Goal: Complete application form: Complete application form

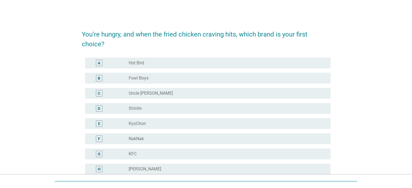
click at [57, 51] on div "You’re hungry, and when the fried chicken craving hits, which brand is your fir…" at bounding box center [206, 138] width 386 height 237
click at [184, 63] on div "radio_button_unchecked Hot Bird" at bounding box center [225, 62] width 193 height 5
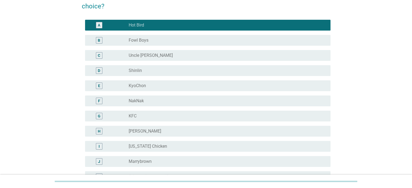
scroll to position [108, 0]
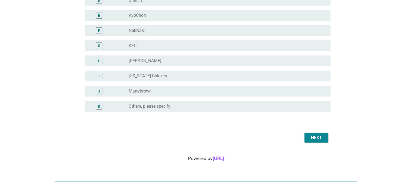
click at [325, 136] on button "Next" at bounding box center [317, 138] width 24 height 10
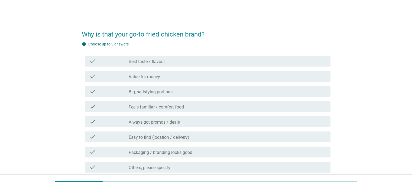
scroll to position [27, 0]
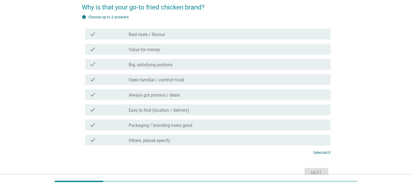
click at [221, 36] on div "check_box_outline_blank Best taste / flavour" at bounding box center [227, 34] width 197 height 7
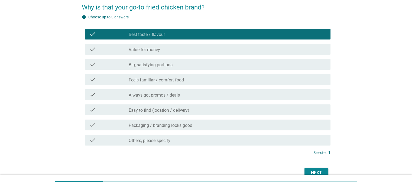
click at [213, 63] on div "check_box_outline_blank Big, satisfying portions" at bounding box center [227, 64] width 197 height 7
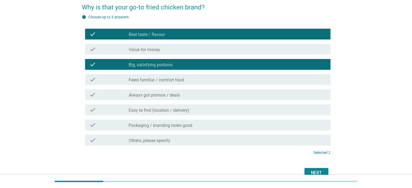
click at [310, 170] on div "Next" at bounding box center [316, 173] width 15 height 7
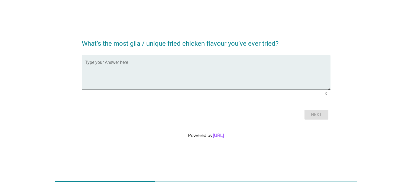
scroll to position [0, 0]
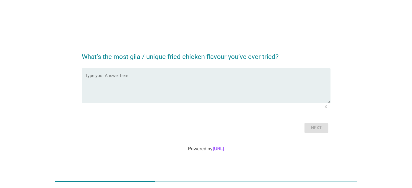
click at [237, 81] on textarea "Type your Answer here" at bounding box center [208, 89] width 246 height 28
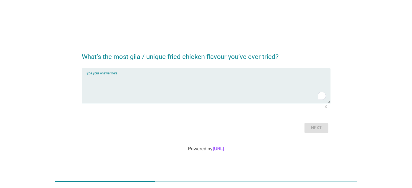
click at [358, 80] on div "What’s the most gila / unique fried chicken flavour you’ve ever tried? Type you…" at bounding box center [206, 90] width 386 height 97
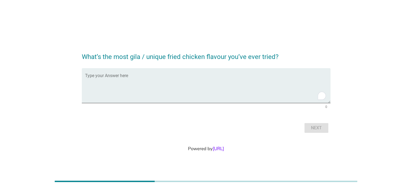
click at [358, 80] on div "What’s the most gila / unique fried chicken flavour you’ve ever tried? Type you…" at bounding box center [206, 90] width 386 height 97
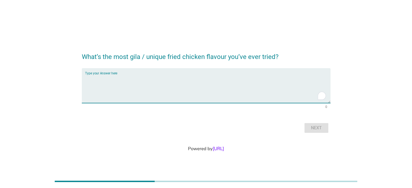
click at [219, 92] on textarea "To enrich screen reader interactions, please activate Accessibility in Grammarl…" at bounding box center [208, 89] width 246 height 28
type textarea "Not so 'gila' but salted egg chicken / [PERSON_NAME] from KFC"
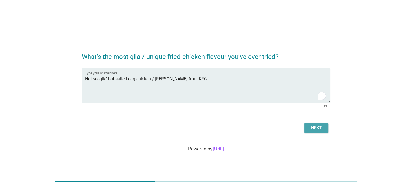
click at [324, 128] on div "Next" at bounding box center [316, 128] width 15 height 7
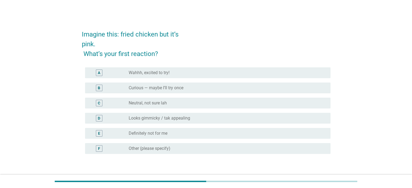
click at [185, 88] on div "radio_button_unchecked Curious — maybe I’ll try once" at bounding box center [225, 87] width 193 height 5
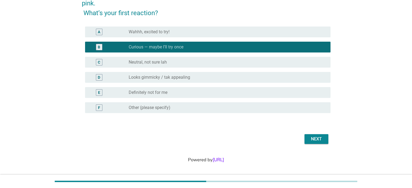
scroll to position [42, 0]
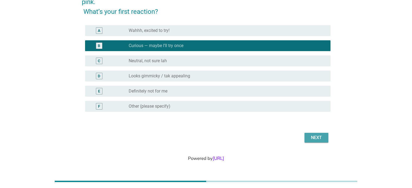
click at [324, 138] on button "Next" at bounding box center [317, 138] width 24 height 10
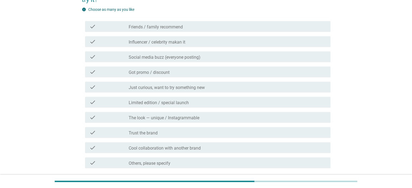
scroll to position [54, 0]
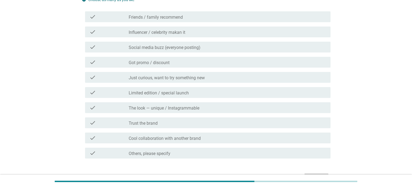
click at [192, 31] on div "check_box_outline_blank Influencer / celebrity makan it" at bounding box center [227, 32] width 197 height 7
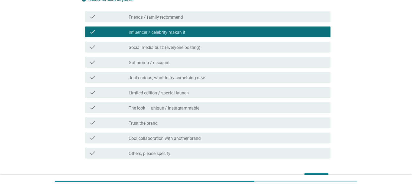
click at [198, 95] on div "check_box_outline_blank Limited edition / special launch" at bounding box center [227, 92] width 197 height 7
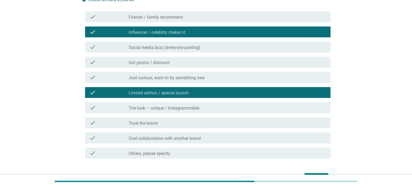
click at [198, 95] on div "check_box_outline_blank Limited edition / special launch" at bounding box center [227, 92] width 197 height 7
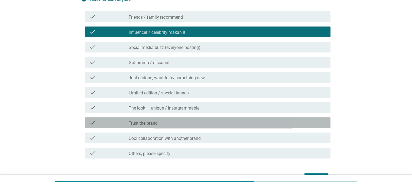
click at [192, 120] on div "check_box_outline_blank Trust the brand" at bounding box center [227, 123] width 197 height 7
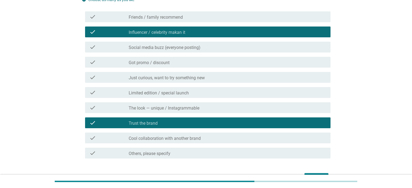
click at [192, 120] on div "check_box_outline_blank Trust the brand" at bounding box center [227, 123] width 197 height 7
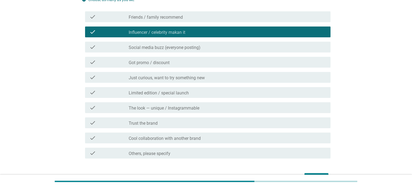
click at [183, 20] on div "check_box_outline_blank Friends / family recommend" at bounding box center [227, 17] width 197 height 7
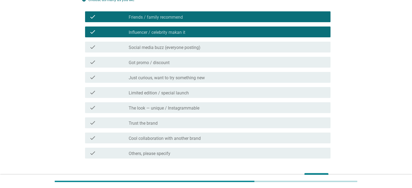
click at [140, 45] on label "Social media buzz (everyone posting)" at bounding box center [165, 47] width 72 height 5
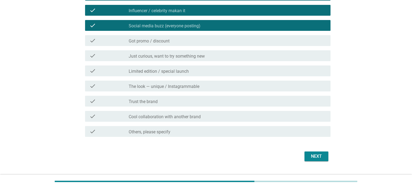
scroll to position [94, 0]
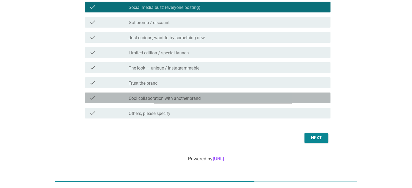
click at [273, 98] on div "check_box_outline_blank Cool collaboration with another brand" at bounding box center [227, 98] width 197 height 7
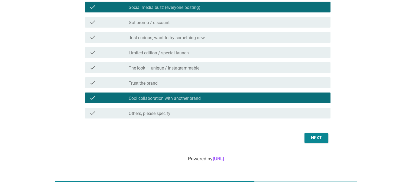
scroll to position [67, 0]
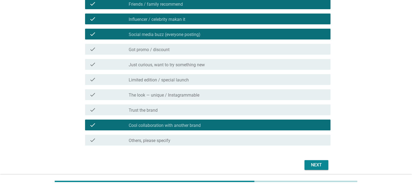
click at [281, 116] on div "check check_box_outline_blank Trust the brand" at bounding box center [206, 109] width 249 height 15
click at [300, 109] on div "check_box_outline_blank Trust the brand" at bounding box center [227, 110] width 197 height 7
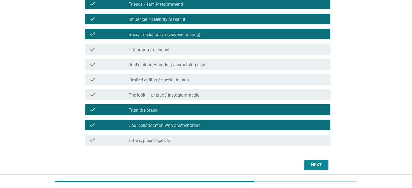
click at [315, 163] on div "Next" at bounding box center [316, 165] width 15 height 7
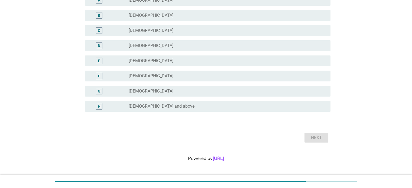
scroll to position [0, 0]
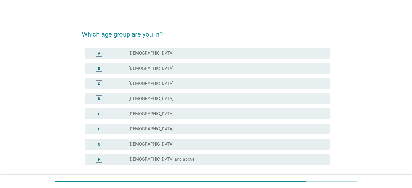
click at [190, 68] on div "radio_button_unchecked [DEMOGRAPHIC_DATA]" at bounding box center [225, 68] width 193 height 5
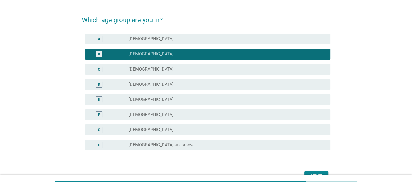
scroll to position [53, 0]
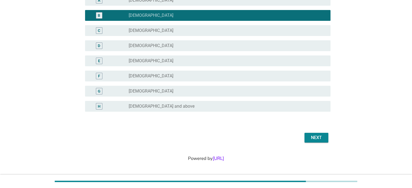
click at [316, 137] on div "Next" at bounding box center [316, 138] width 15 height 7
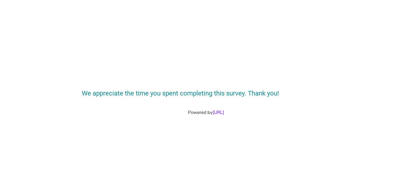
scroll to position [0, 0]
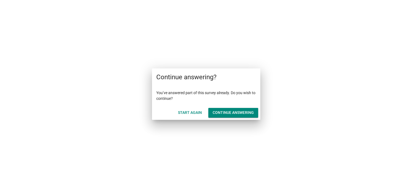
click at [194, 112] on div "Start Again" at bounding box center [190, 113] width 24 height 6
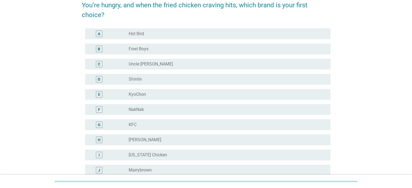
scroll to position [108, 0]
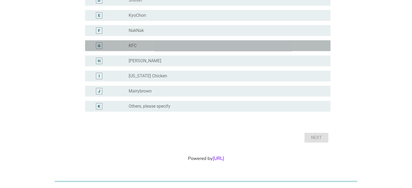
click at [174, 47] on div "radio_button_unchecked KFC" at bounding box center [225, 45] width 193 height 5
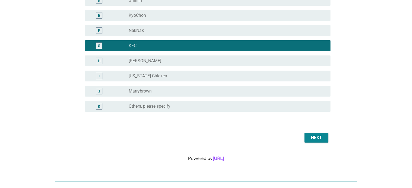
click at [309, 135] on div "Next" at bounding box center [316, 138] width 15 height 7
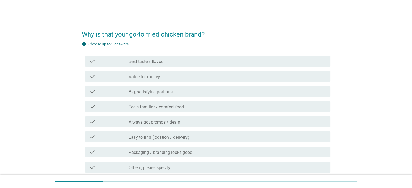
click at [150, 61] on label "Best taste / flavour" at bounding box center [147, 61] width 36 height 5
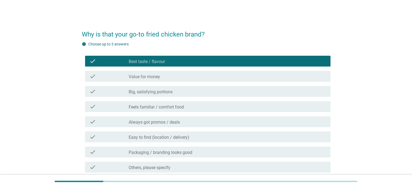
click at [150, 74] on div "check_box_outline_blank Value for money" at bounding box center [227, 76] width 197 height 7
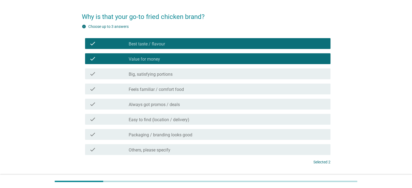
scroll to position [27, 0]
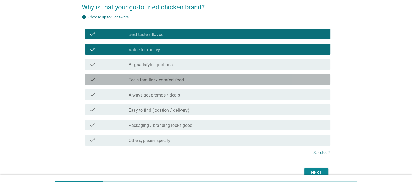
click at [285, 80] on div "check_box_outline_blank Feels familiar / comfort food" at bounding box center [227, 79] width 197 height 7
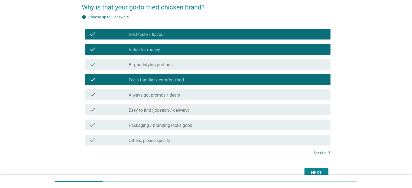
click at [241, 52] on div "check_box_outline_blank Value for money" at bounding box center [227, 49] width 197 height 7
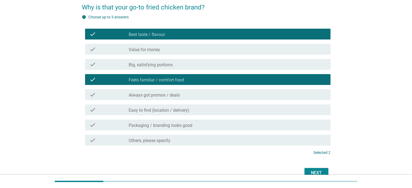
click at [227, 95] on div "check_box_outline_blank Always got promos / deals" at bounding box center [227, 95] width 197 height 7
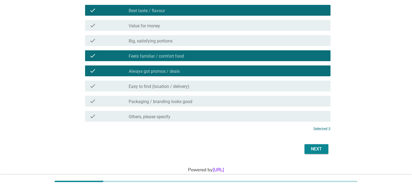
scroll to position [54, 0]
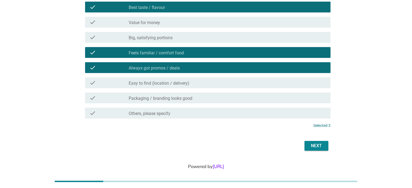
click at [166, 24] on div "check_box_outline_blank Value for money" at bounding box center [227, 22] width 197 height 7
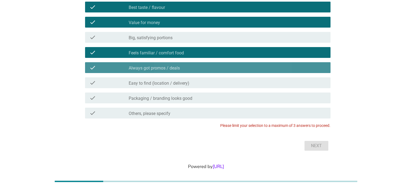
click at [178, 67] on label "Always got promos / deals" at bounding box center [154, 68] width 51 height 5
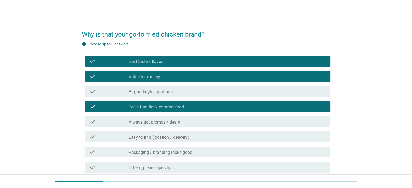
scroll to position [27, 0]
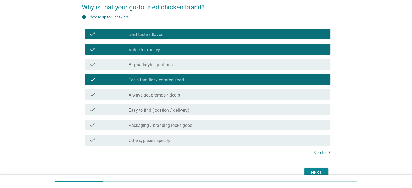
click at [317, 172] on div "Next" at bounding box center [316, 173] width 15 height 7
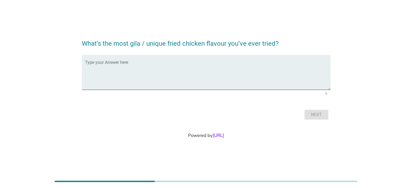
scroll to position [0, 0]
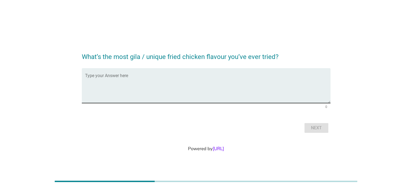
click at [205, 94] on textarea "Type your Answer here" at bounding box center [208, 89] width 246 height 28
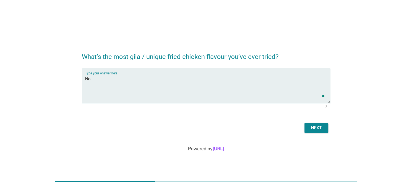
type textarea "N"
type textarea "Salted egg chicken (only crazy flavours I can accept are spicy flavoured ones)"
